Goal: Task Accomplishment & Management: Complete application form

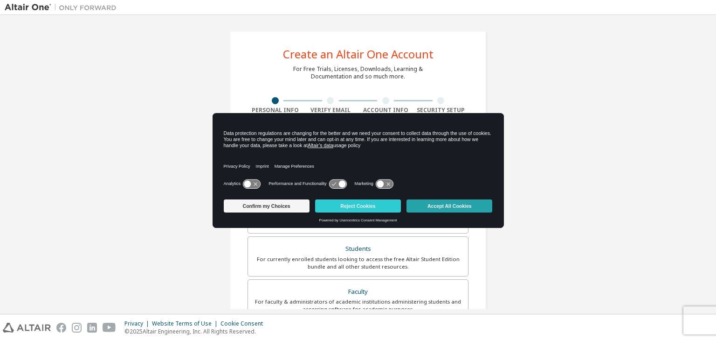
click at [431, 210] on button "Accept All Cookies" at bounding box center [450, 205] width 86 height 13
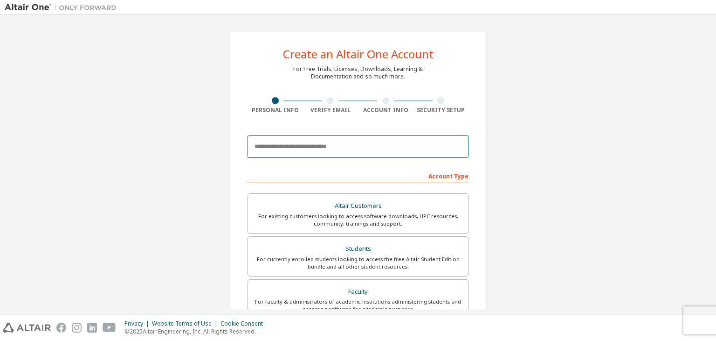
click at [334, 153] on input "email" at bounding box center [358, 146] width 221 height 22
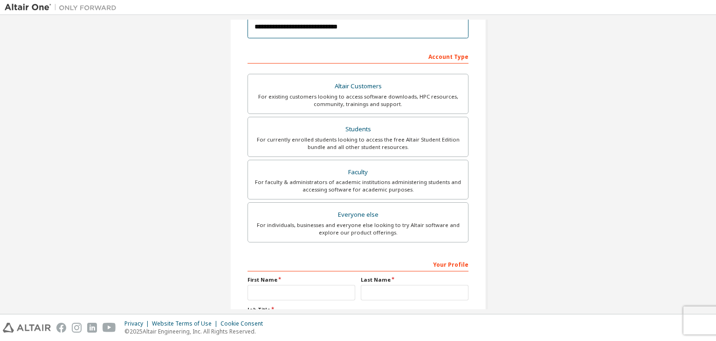
scroll to position [121, 0]
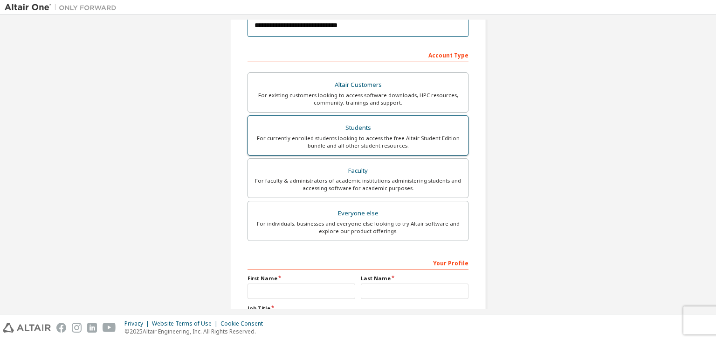
type input "**********"
click at [320, 134] on div "For currently enrolled students looking to access the free Altair Student Editi…" at bounding box center [358, 141] width 209 height 15
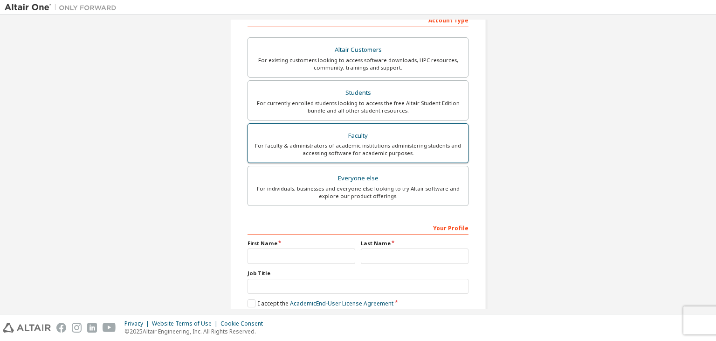
scroll to position [203, 0]
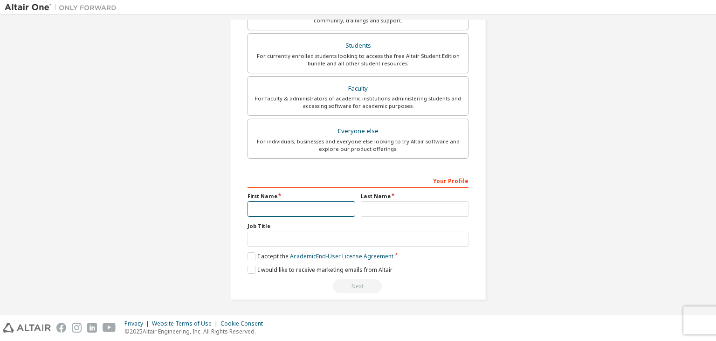
click at [312, 205] on input "text" at bounding box center [302, 208] width 108 height 15
type input "******"
click at [398, 202] on input "text" at bounding box center [415, 208] width 108 height 15
type input "********"
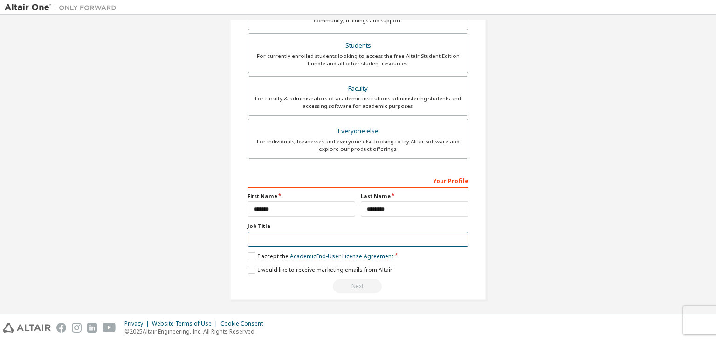
click at [340, 237] on input "text" at bounding box center [358, 238] width 221 height 15
click at [248, 254] on label "I accept the Academic End-User License Agreement" at bounding box center [321, 256] width 146 height 8
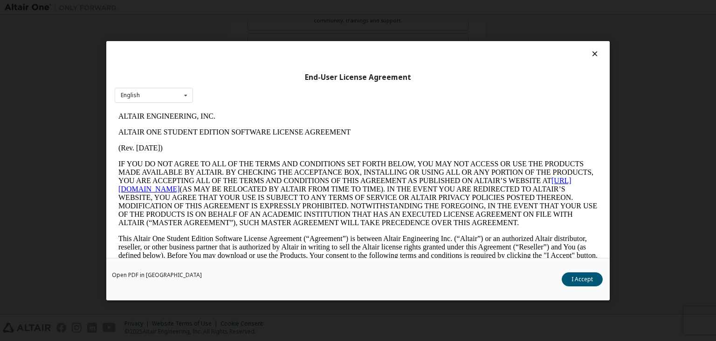
scroll to position [0, 0]
click at [592, 56] on icon at bounding box center [596, 53] width 10 height 8
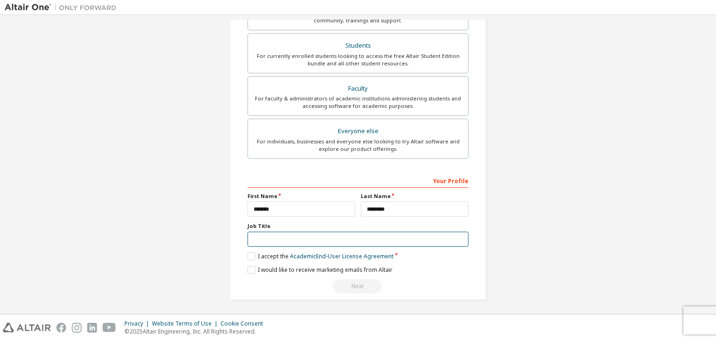
click at [291, 236] on input "text" at bounding box center [358, 238] width 221 height 15
type input "*******"
click at [250, 257] on label "I accept the Academic End-User License Agreement" at bounding box center [321, 256] width 146 height 8
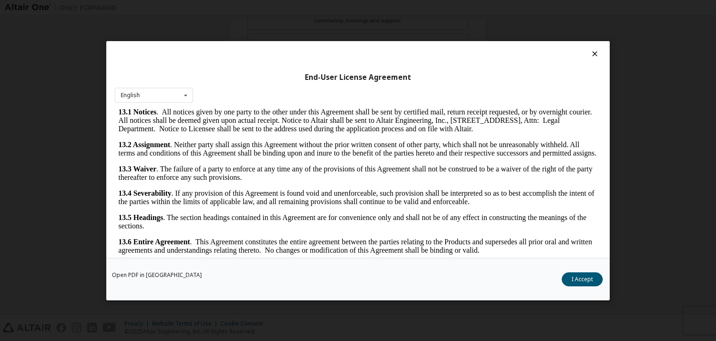
scroll to position [14, 0]
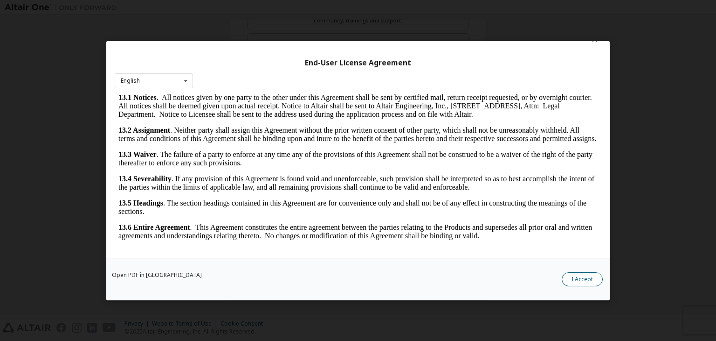
click at [577, 282] on button "I Accept" at bounding box center [582, 279] width 41 height 14
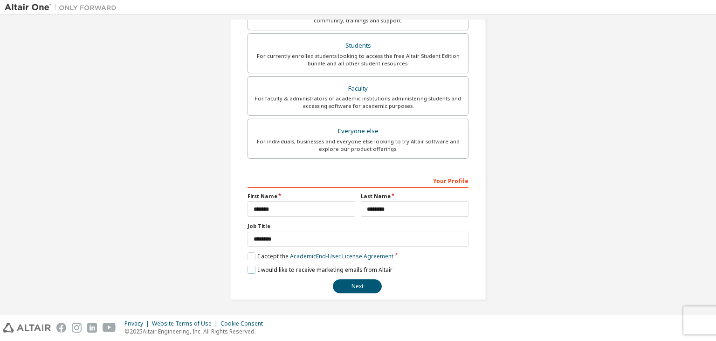
click at [251, 269] on label "I would like to receive marketing emails from Altair" at bounding box center [320, 269] width 145 height 8
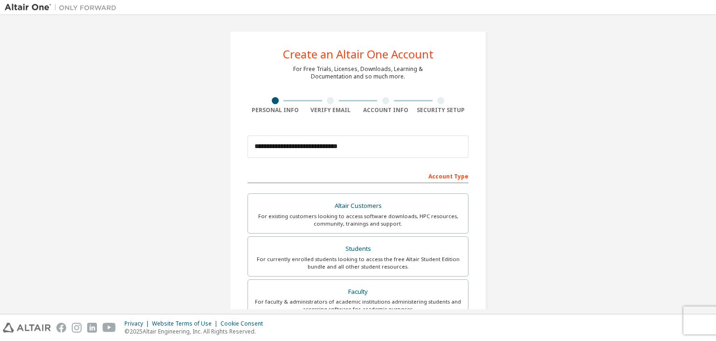
scroll to position [203, 0]
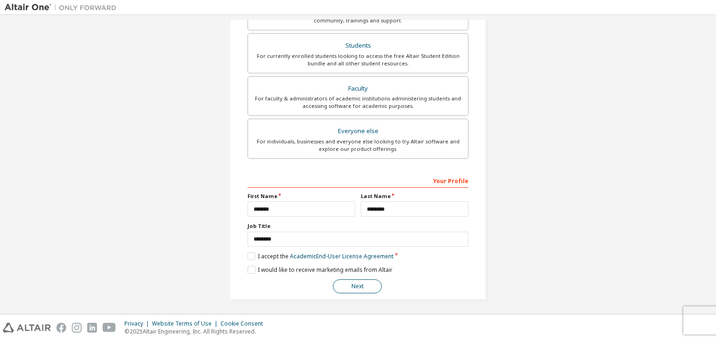
click at [357, 286] on button "Next" at bounding box center [357, 286] width 49 height 14
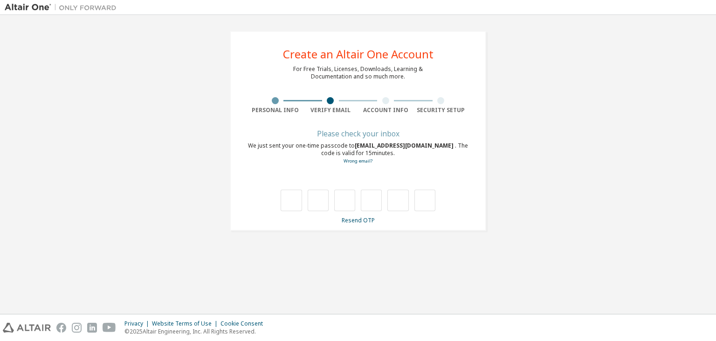
type input "*"
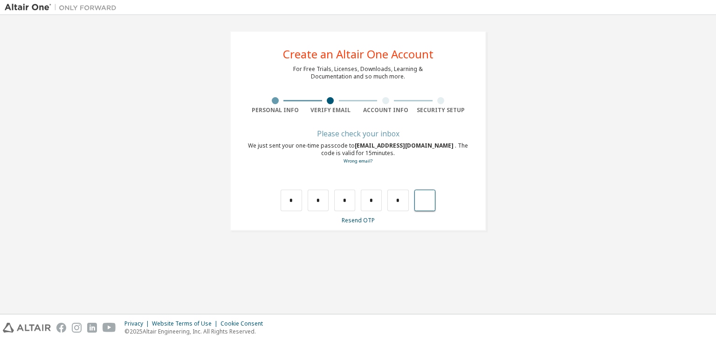
type input "*"
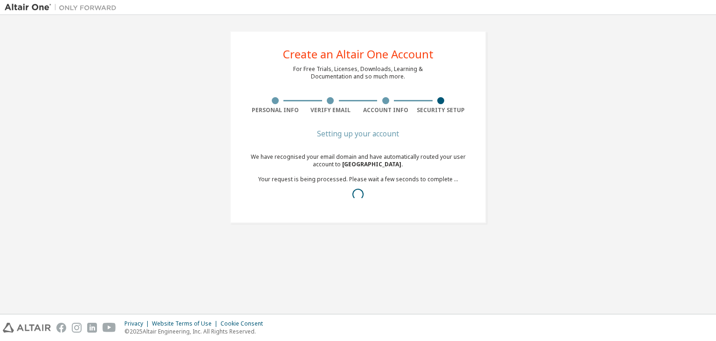
click at [374, 260] on div "Create an Altair One Account For Free Trials, Licenses, Downloads, Learning & D…" at bounding box center [358, 164] width 707 height 289
